Goal: Find specific page/section

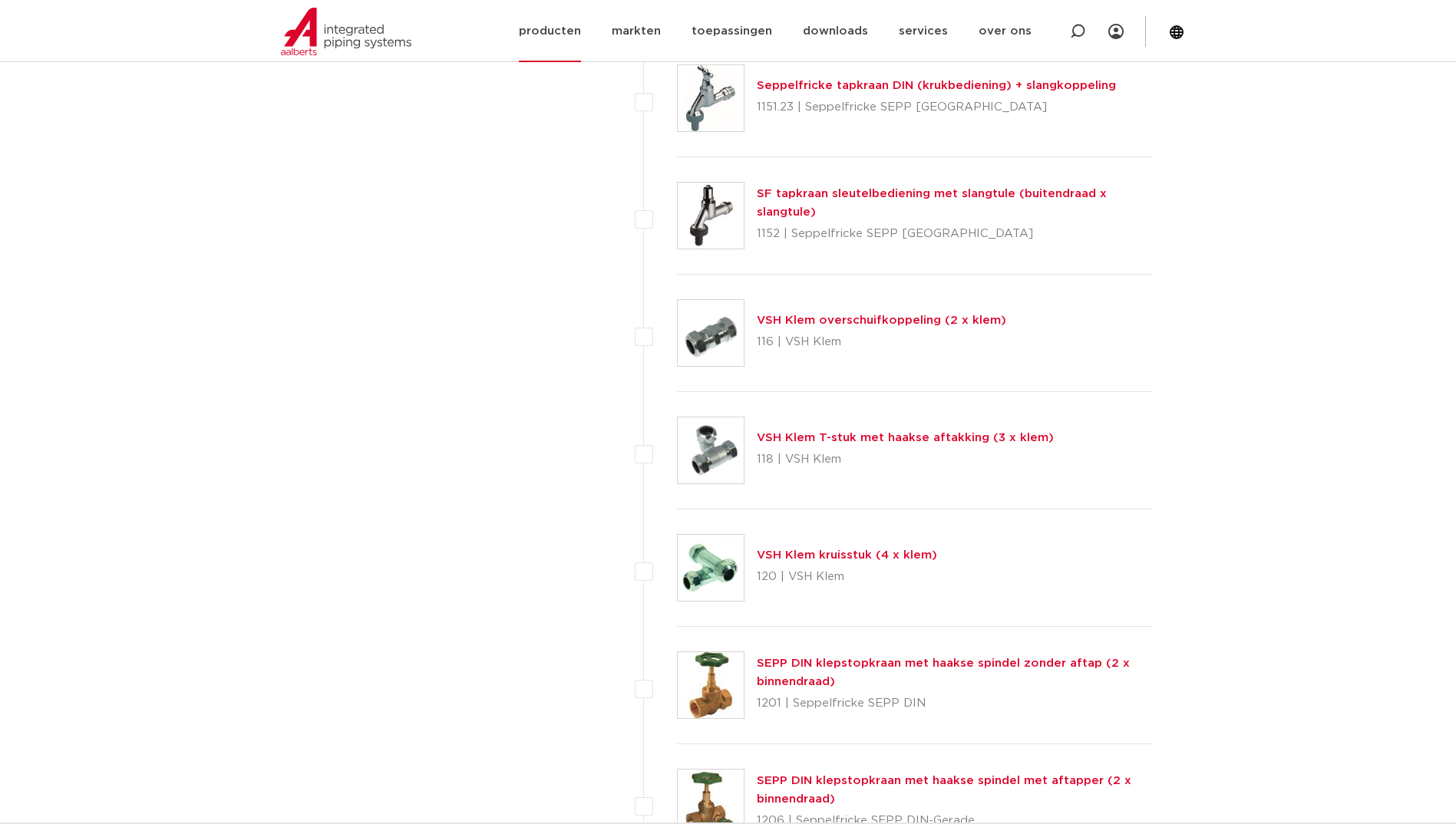
click at [1075, 33] on icon at bounding box center [1077, 31] width 15 height 15
paste input "6331G"
type input "6331G"
click button "Zoeken" at bounding box center [0, 0] width 0 height 0
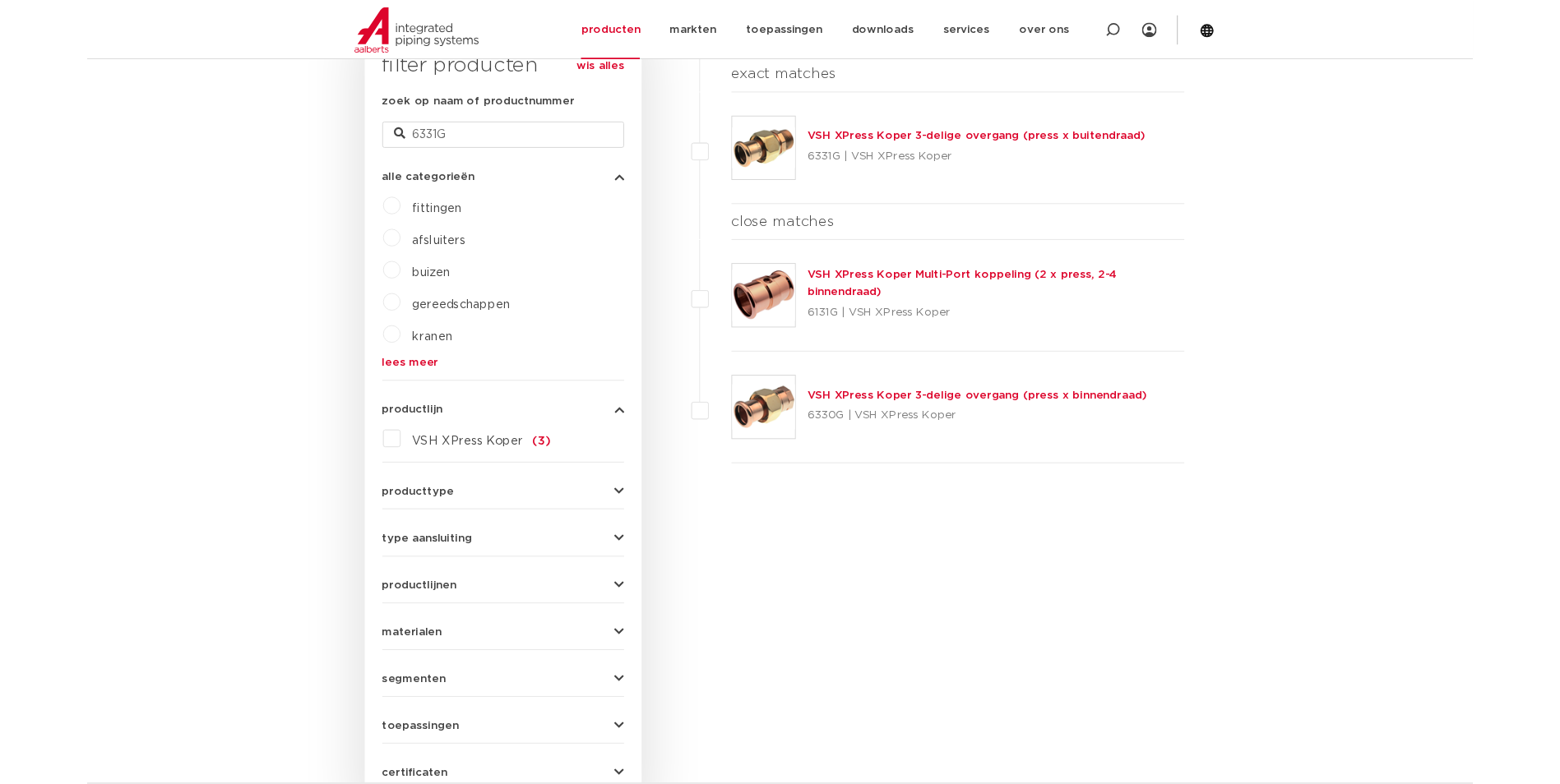
scroll to position [308, 0]
